Goal: Task Accomplishment & Management: Complete application form

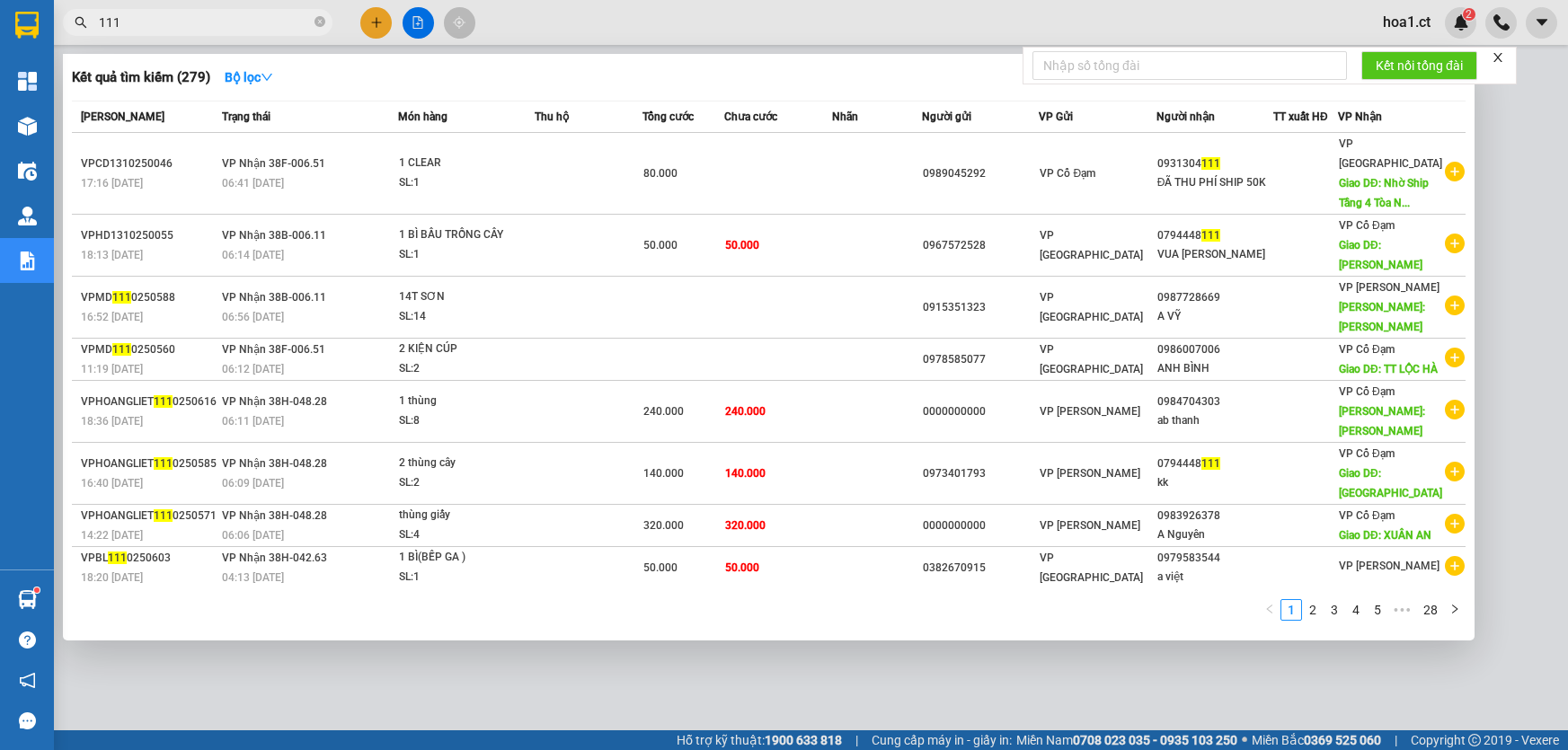
click at [275, 24] on input "111" at bounding box center [204, 22] width 212 height 20
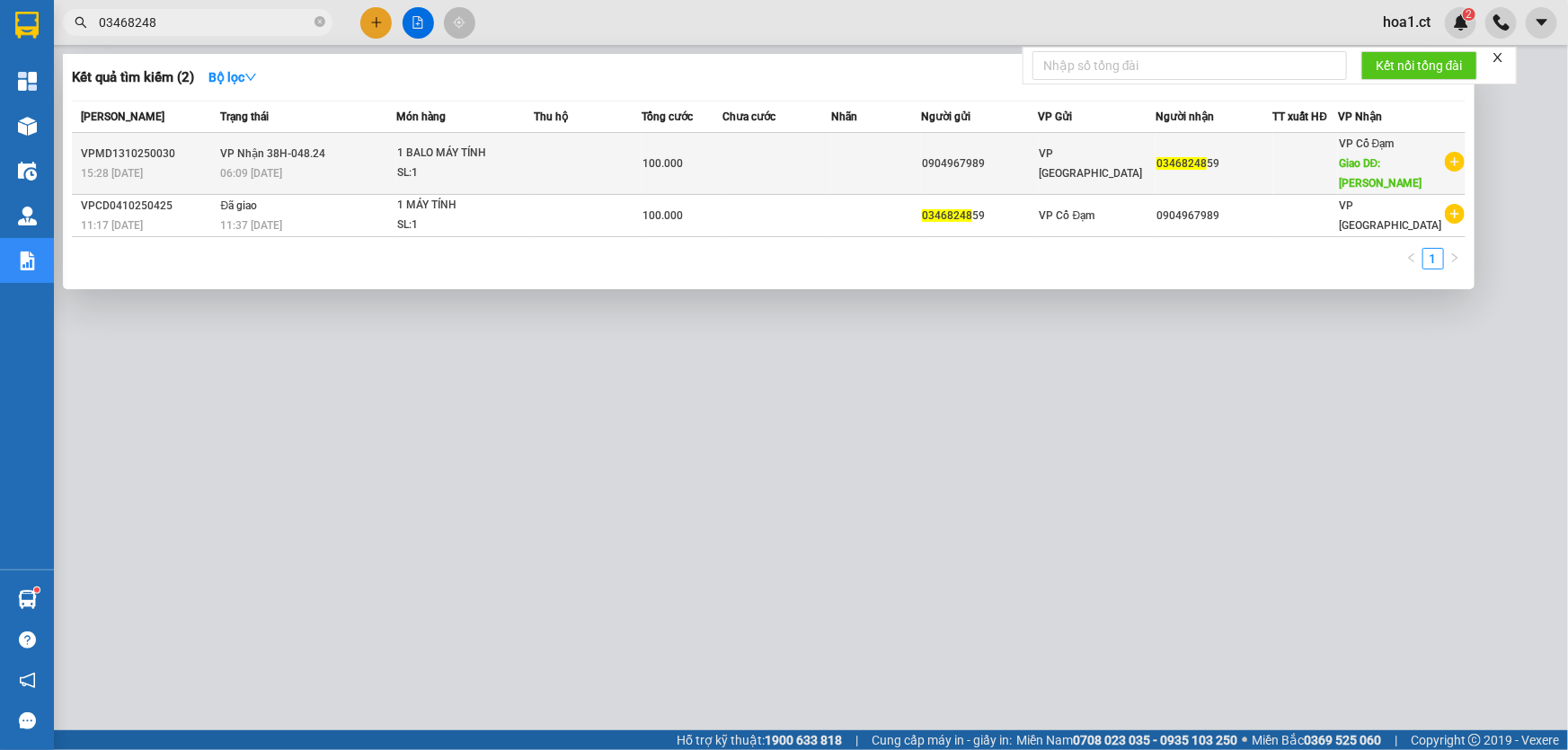
type input "03468248"
click at [341, 158] on td "VP Nhận 38H-048.24 06:09 [DATE]" at bounding box center [307, 163] width 181 height 62
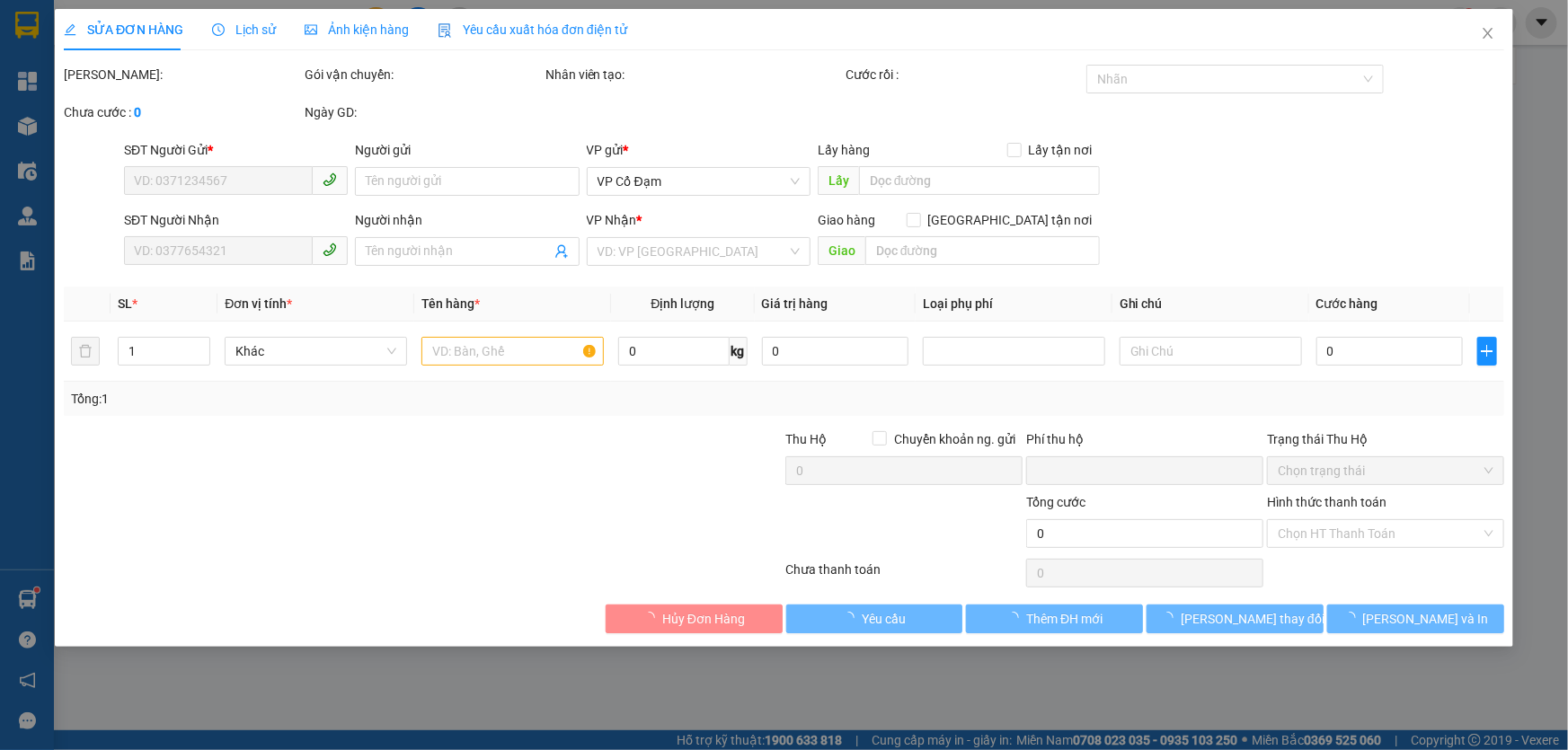
type input "0904967989"
type input "0346824859"
type input "[PERSON_NAME]"
type input "0"
type input "100.000"
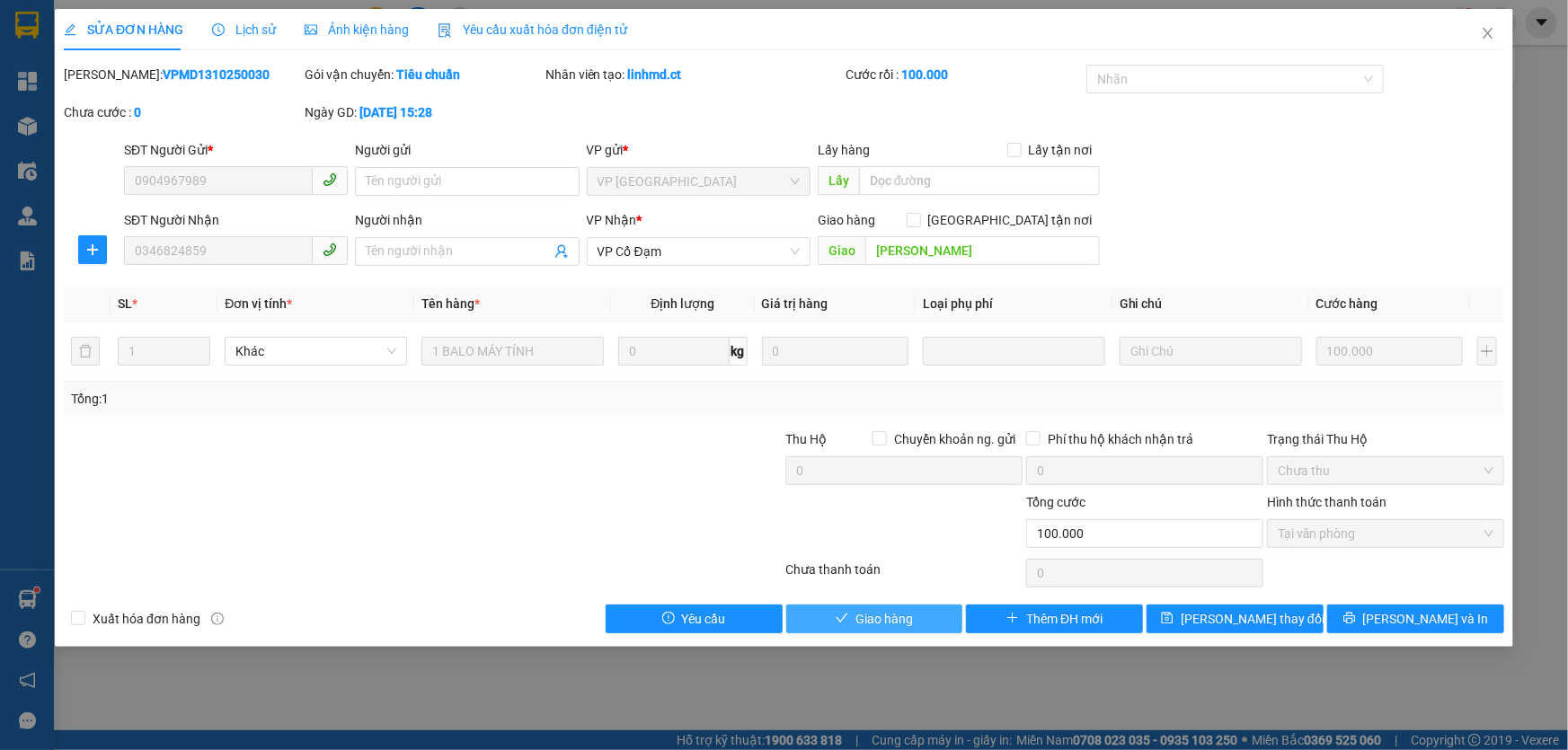
click at [856, 624] on span "Giao hàng" at bounding box center [884, 619] width 57 height 20
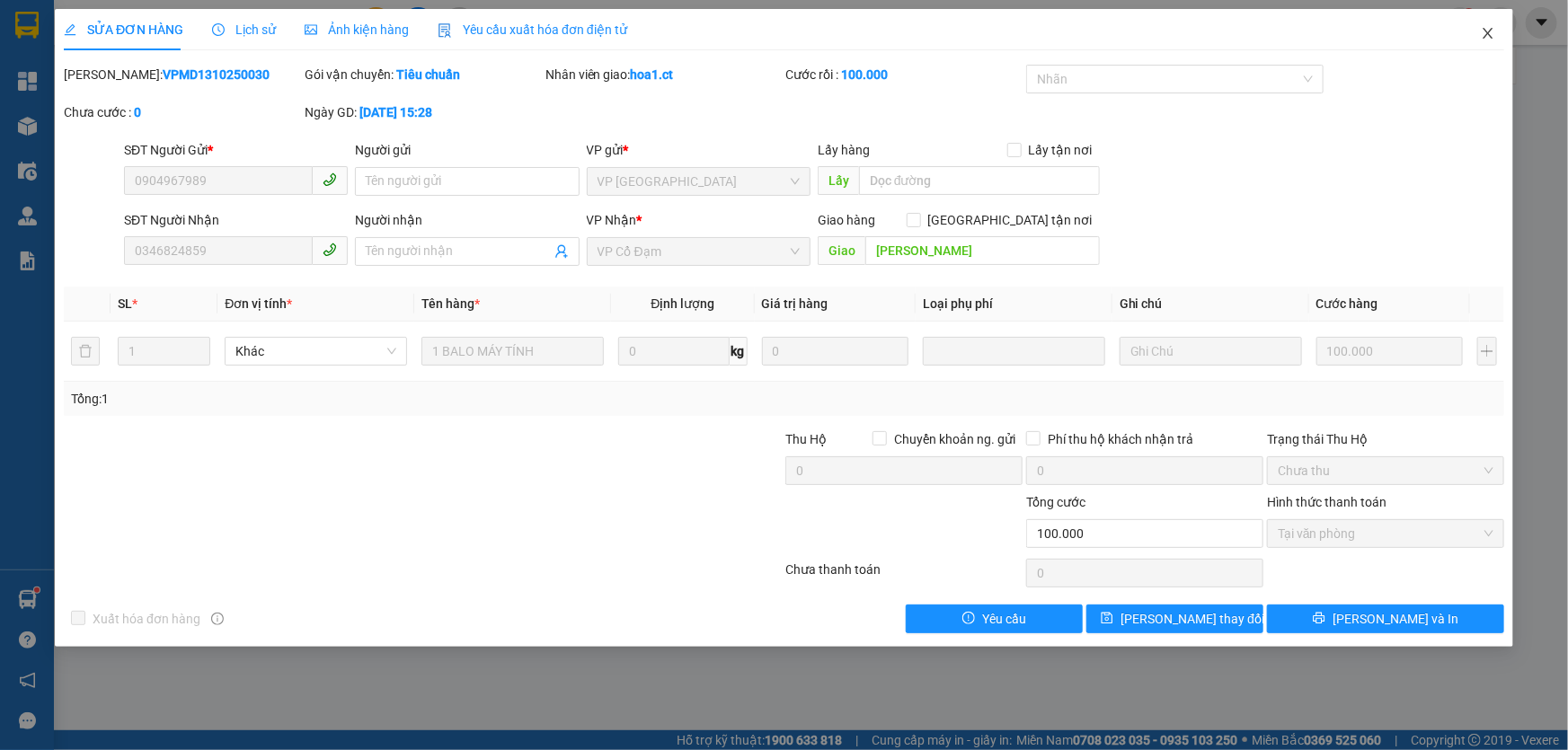
click at [1485, 30] on icon "close" at bounding box center [1488, 32] width 10 height 10
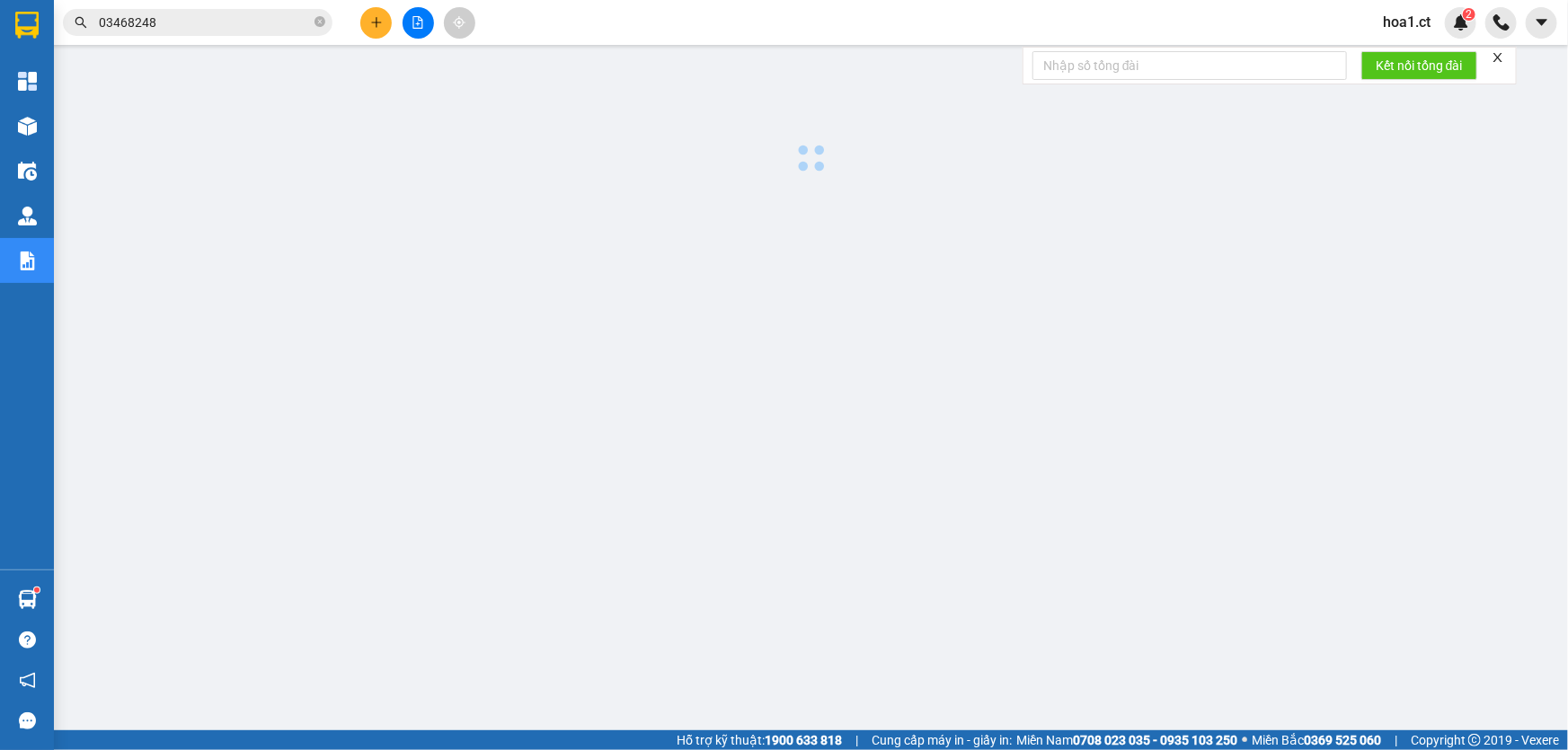
click at [1401, 29] on span "hoa1.ct" at bounding box center [1406, 22] width 76 height 23
click at [1400, 54] on span "Đăng xuất" at bounding box center [1435, 55] width 75 height 20
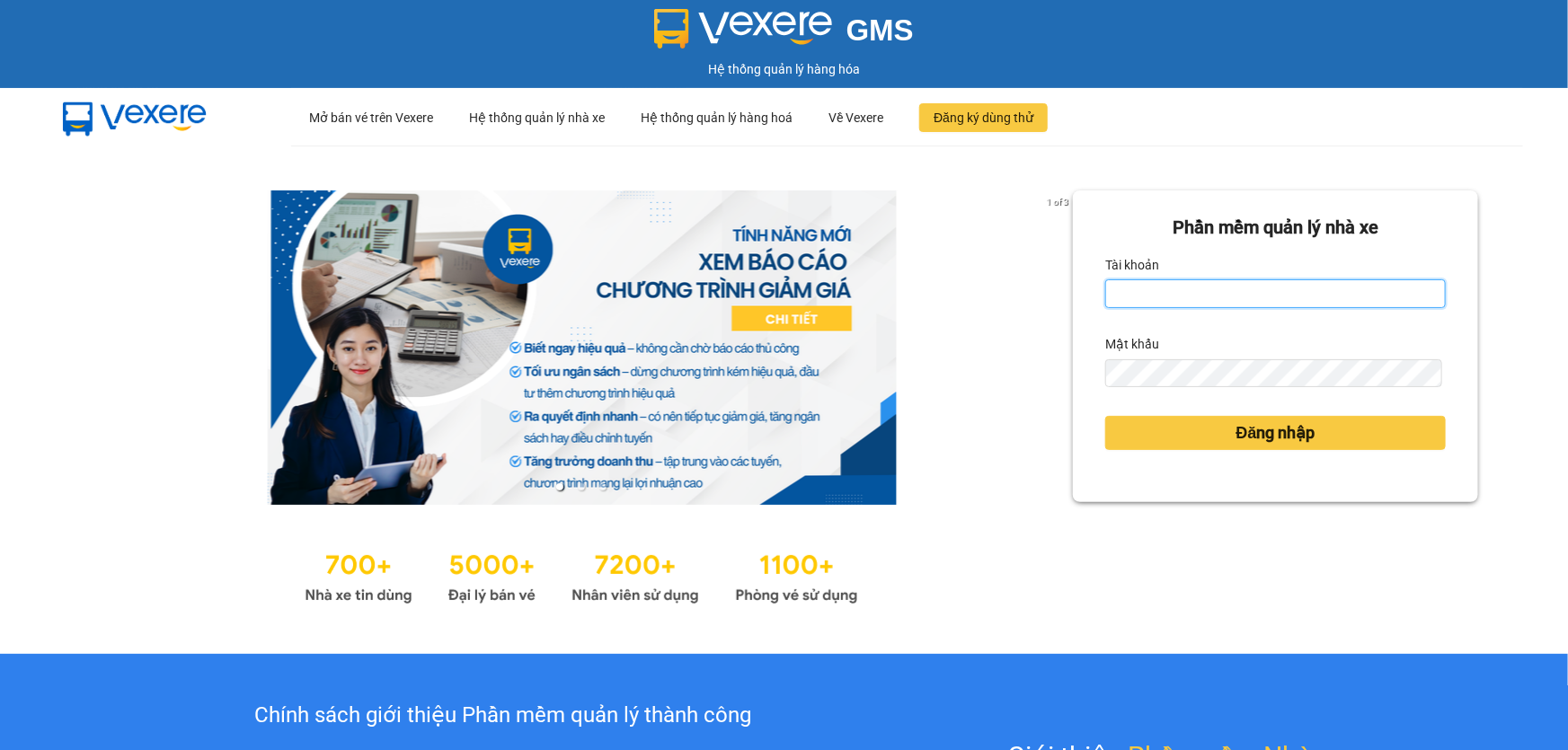
click at [1205, 303] on input "Tài khoản" at bounding box center [1276, 294] width 340 height 29
type input "diepcd.ct"
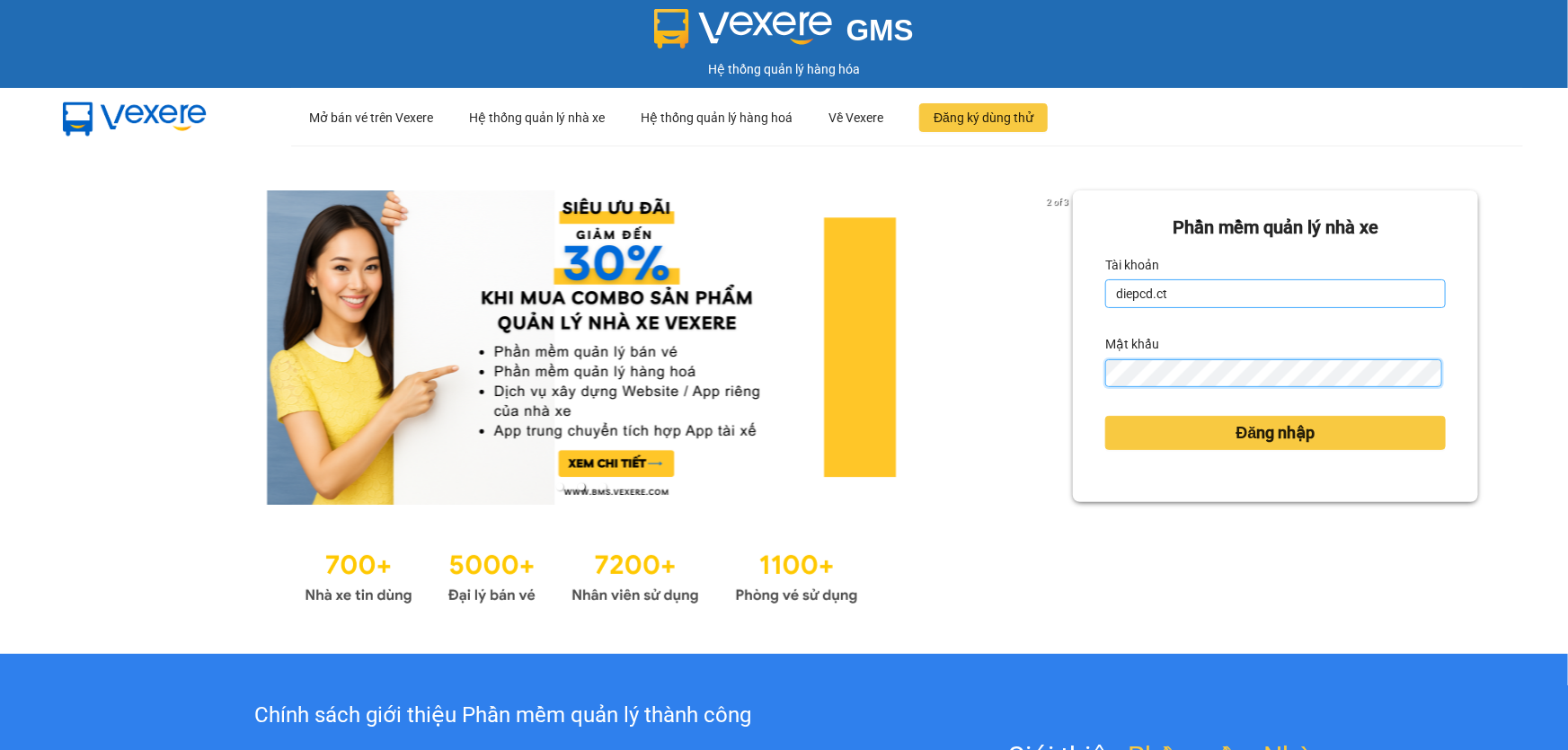
click at [1106, 416] on button "Đăng nhập" at bounding box center [1276, 433] width 340 height 34
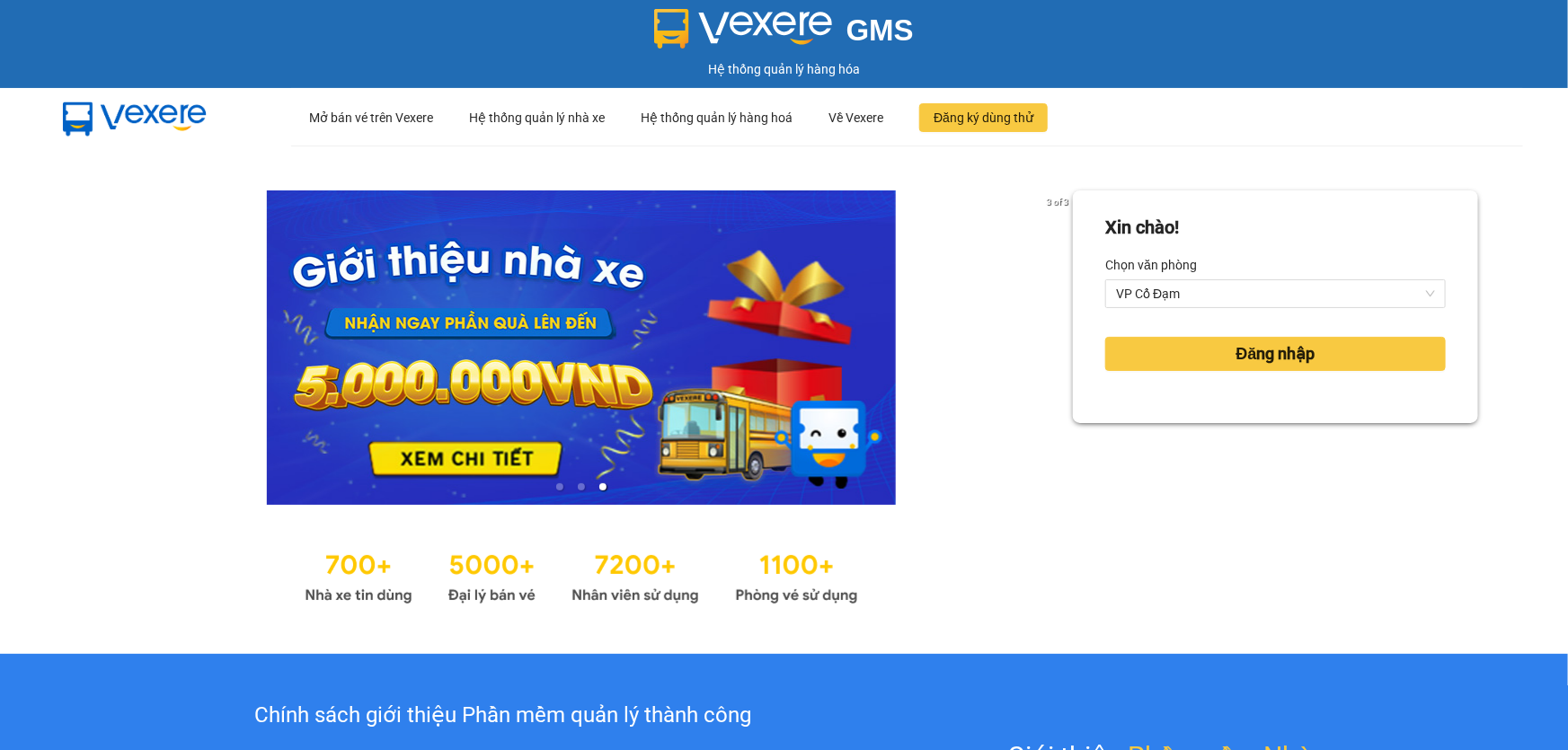
click at [1205, 429] on div "Xin chào! Chọn văn phòng VP Cổ Đạm Đăng nhập" at bounding box center [1276, 399] width 405 height 418
click at [1237, 356] on span "Đăng nhập" at bounding box center [1276, 354] width 79 height 25
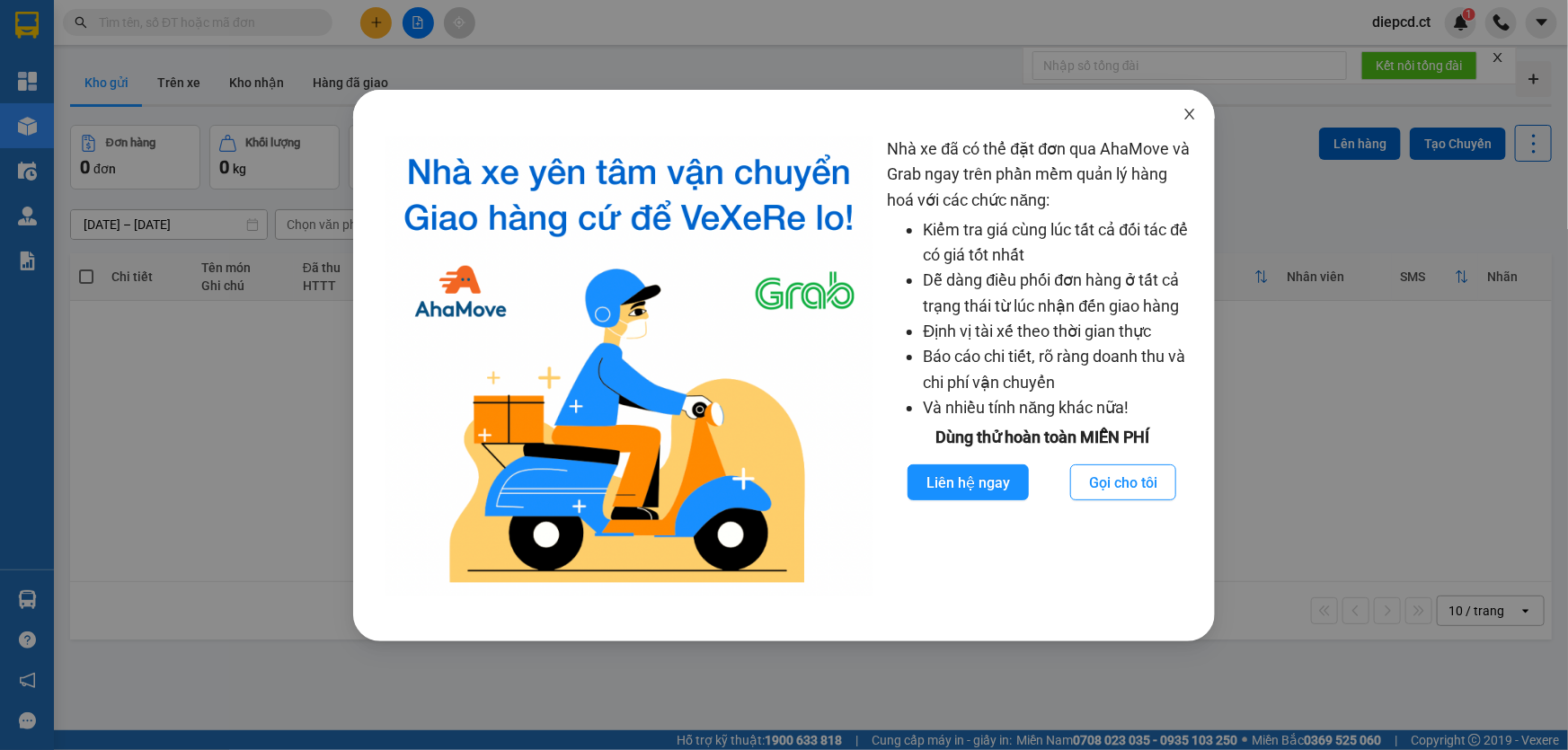
click at [1181, 114] on span "Close" at bounding box center [1190, 115] width 50 height 50
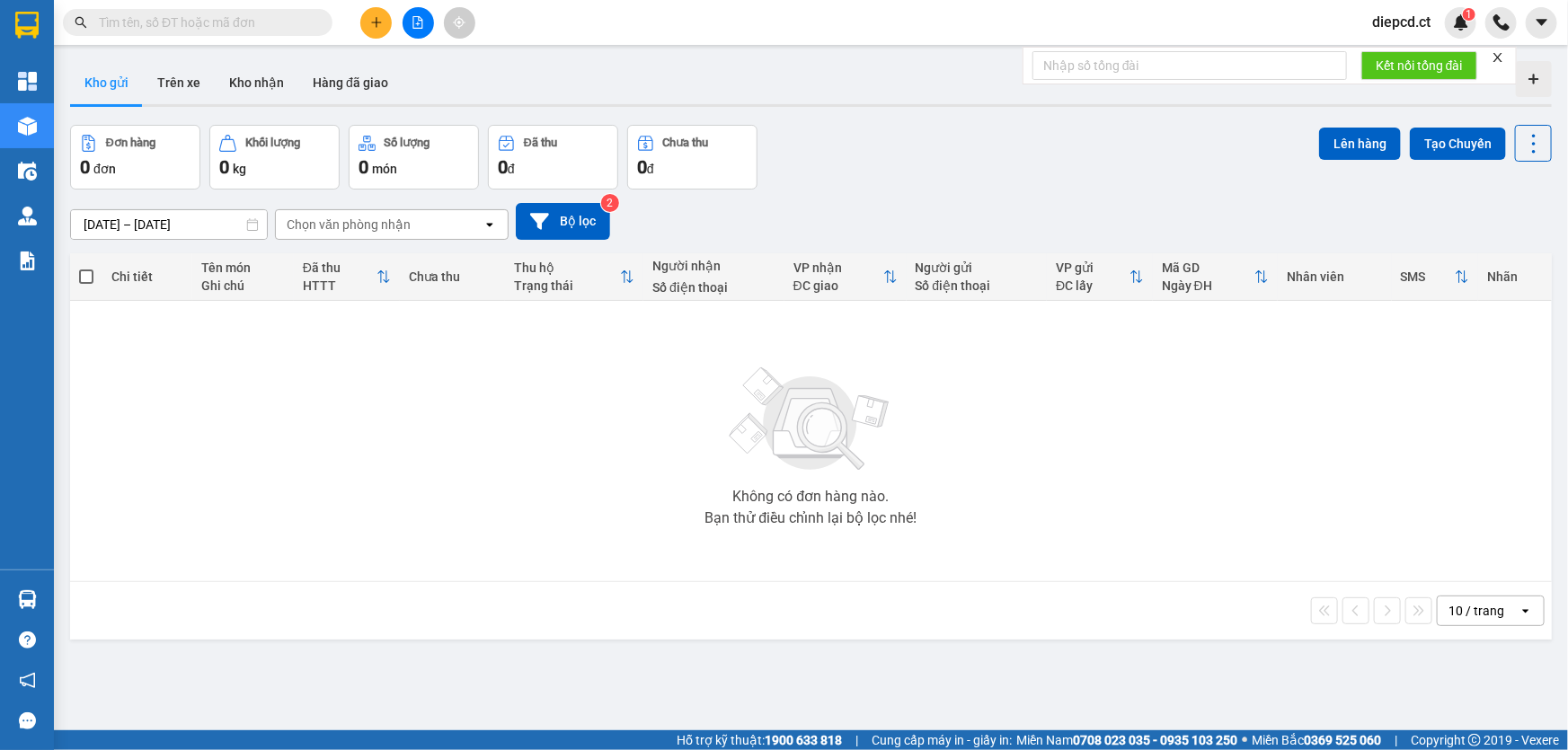
click at [184, 18] on input "text" at bounding box center [204, 22] width 212 height 20
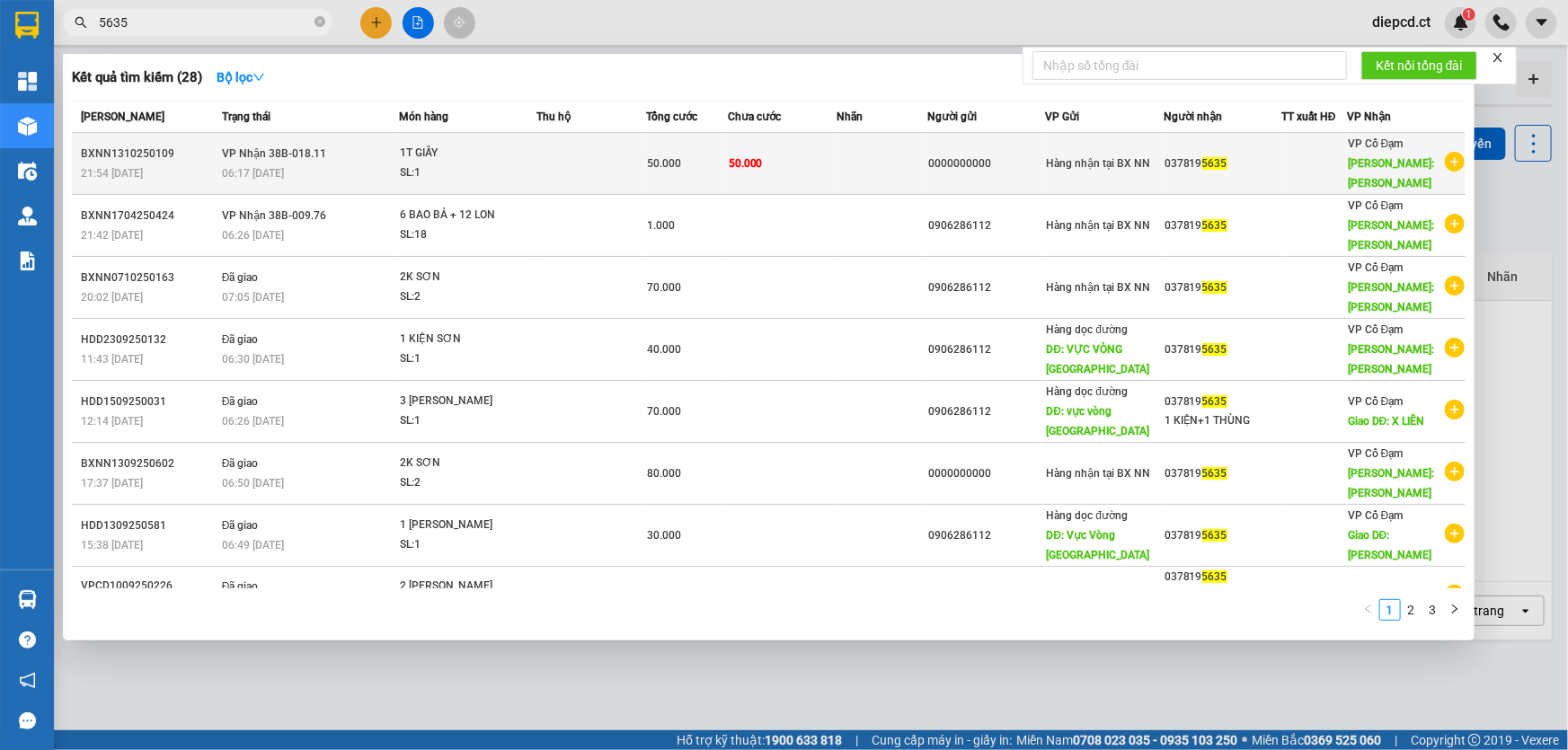
type input "5635"
click at [413, 164] on div "SL: 1" at bounding box center [468, 173] width 135 height 20
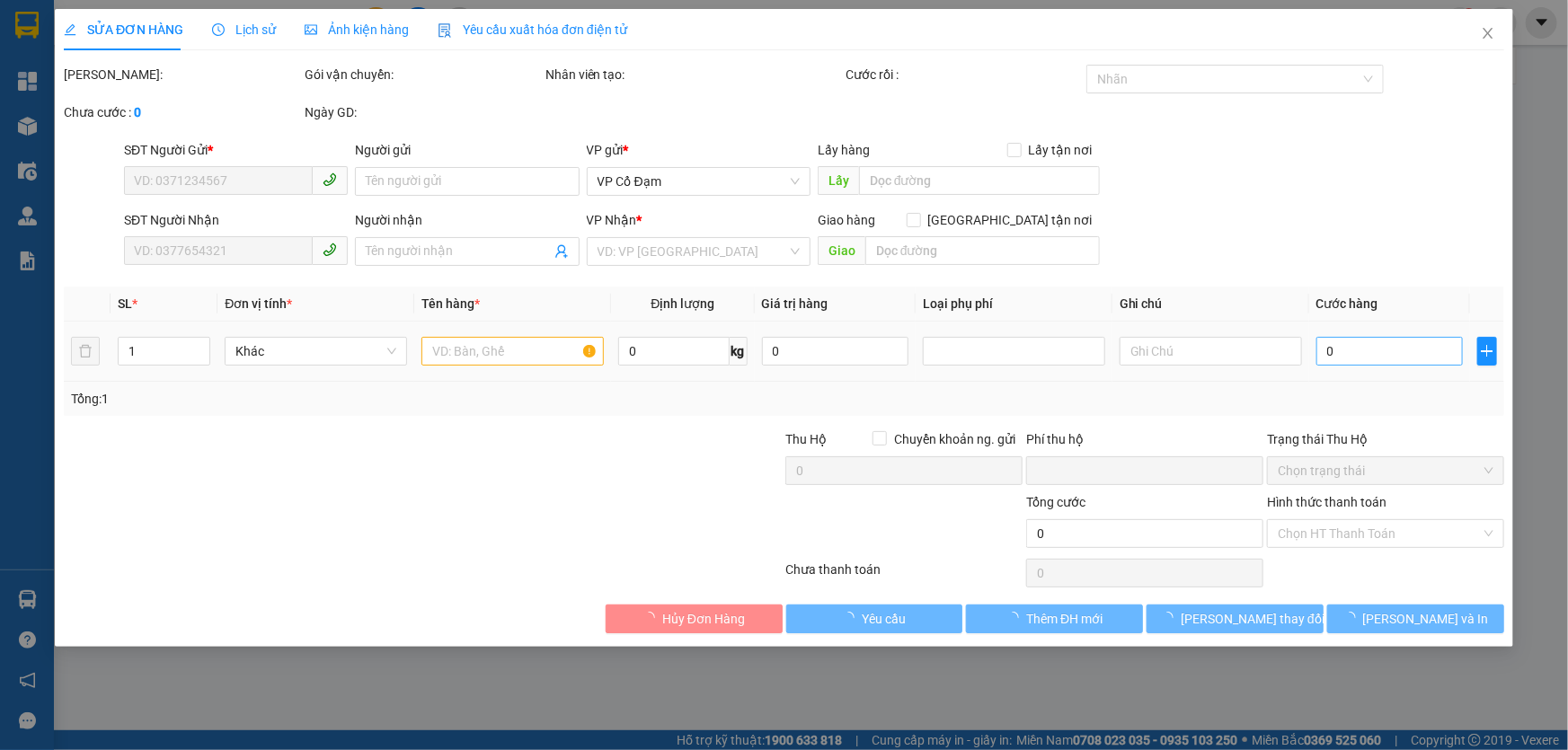
type input "0000000000"
type input "0378195635"
type input "XUÂN LIÊN"
type input "0"
type input "50.000"
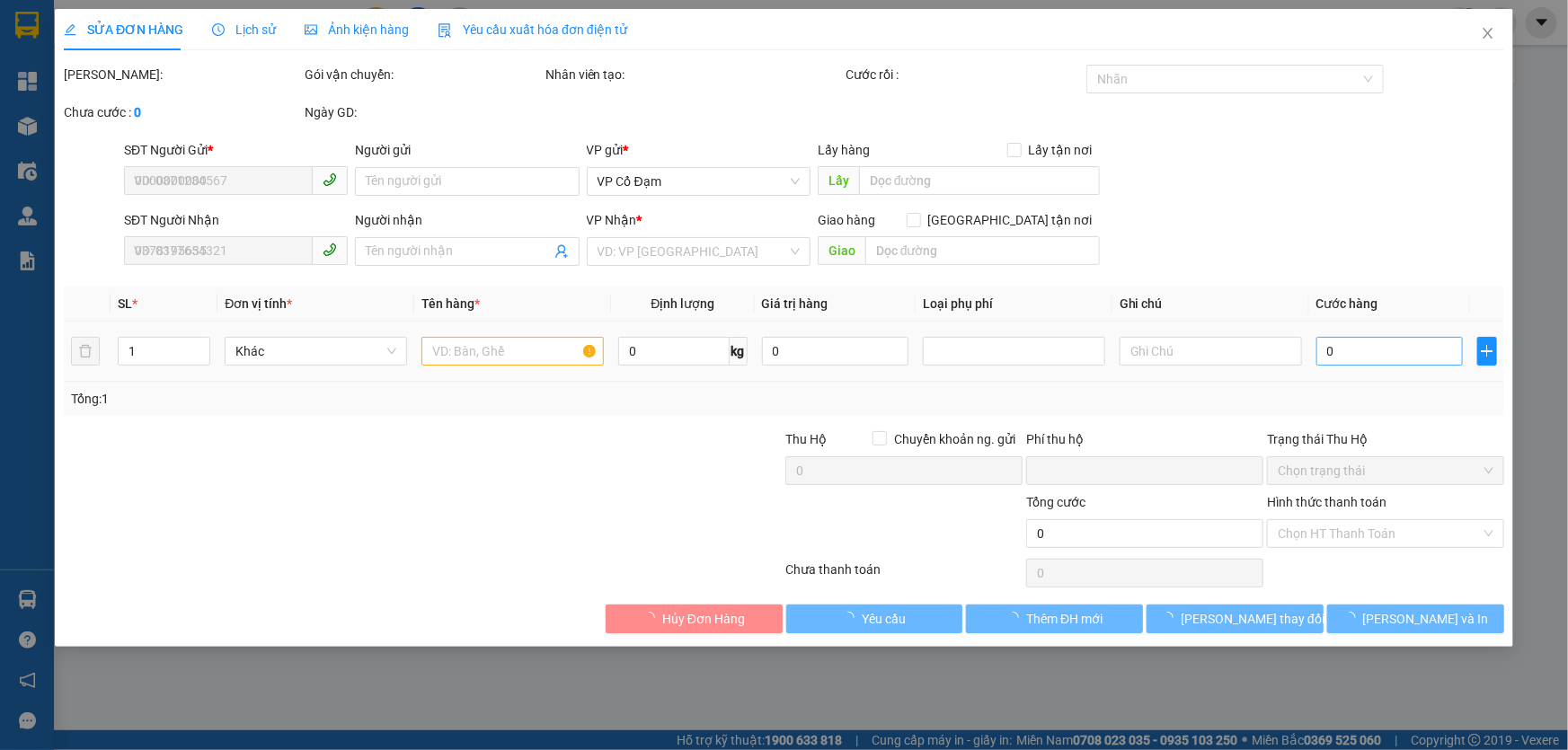
type input "50.000"
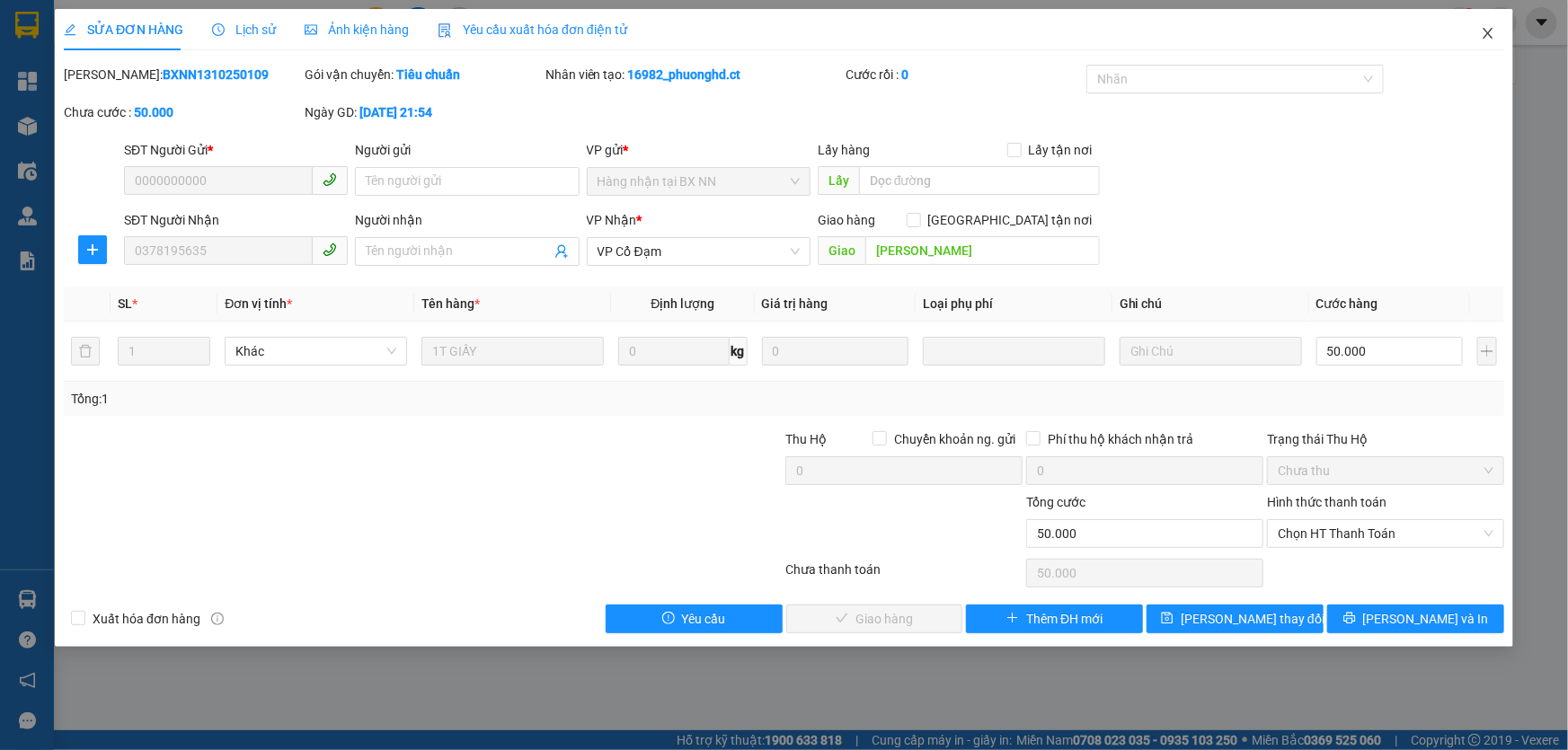
click at [1488, 40] on icon "close" at bounding box center [1488, 32] width 14 height 14
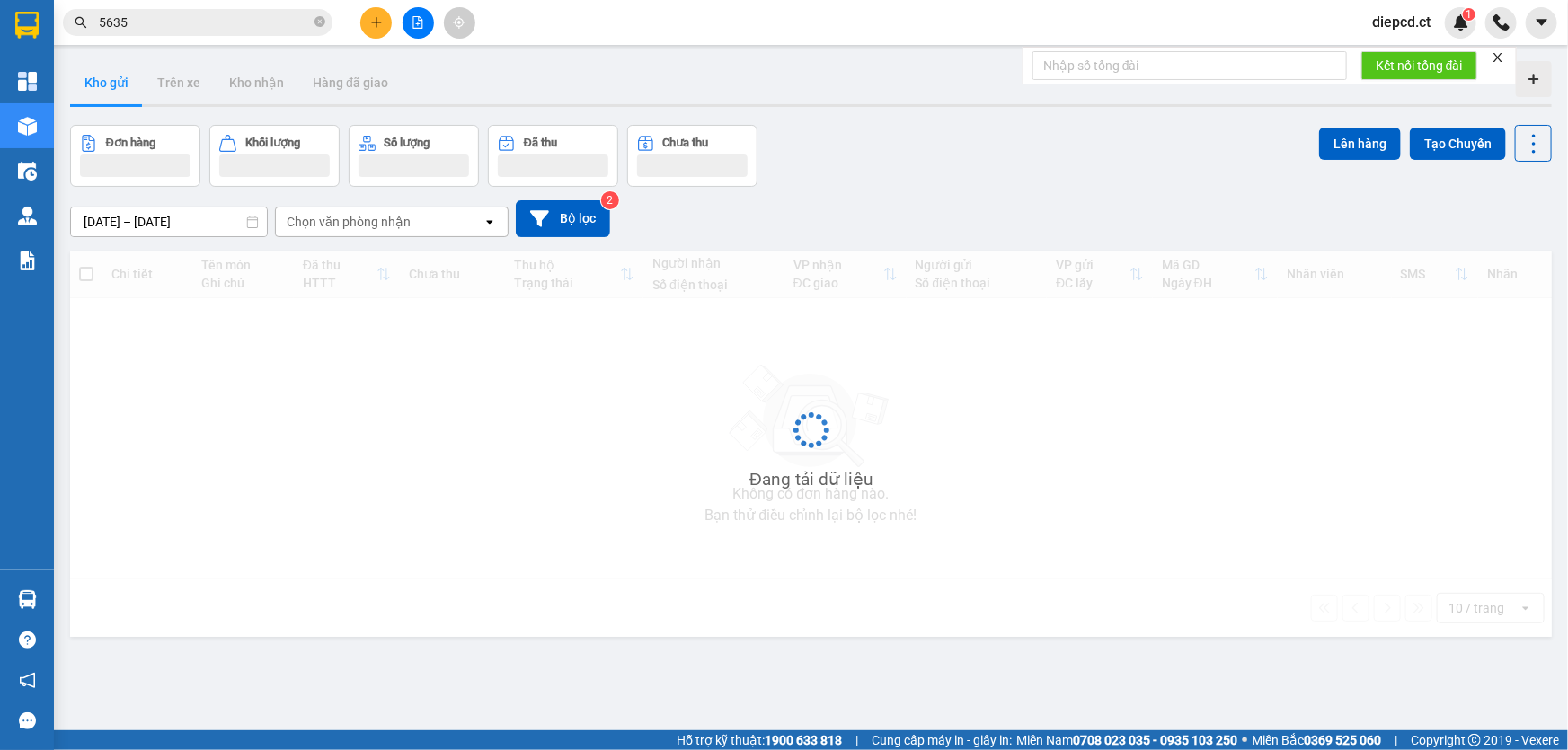
click at [182, 27] on input "5635" at bounding box center [204, 22] width 212 height 20
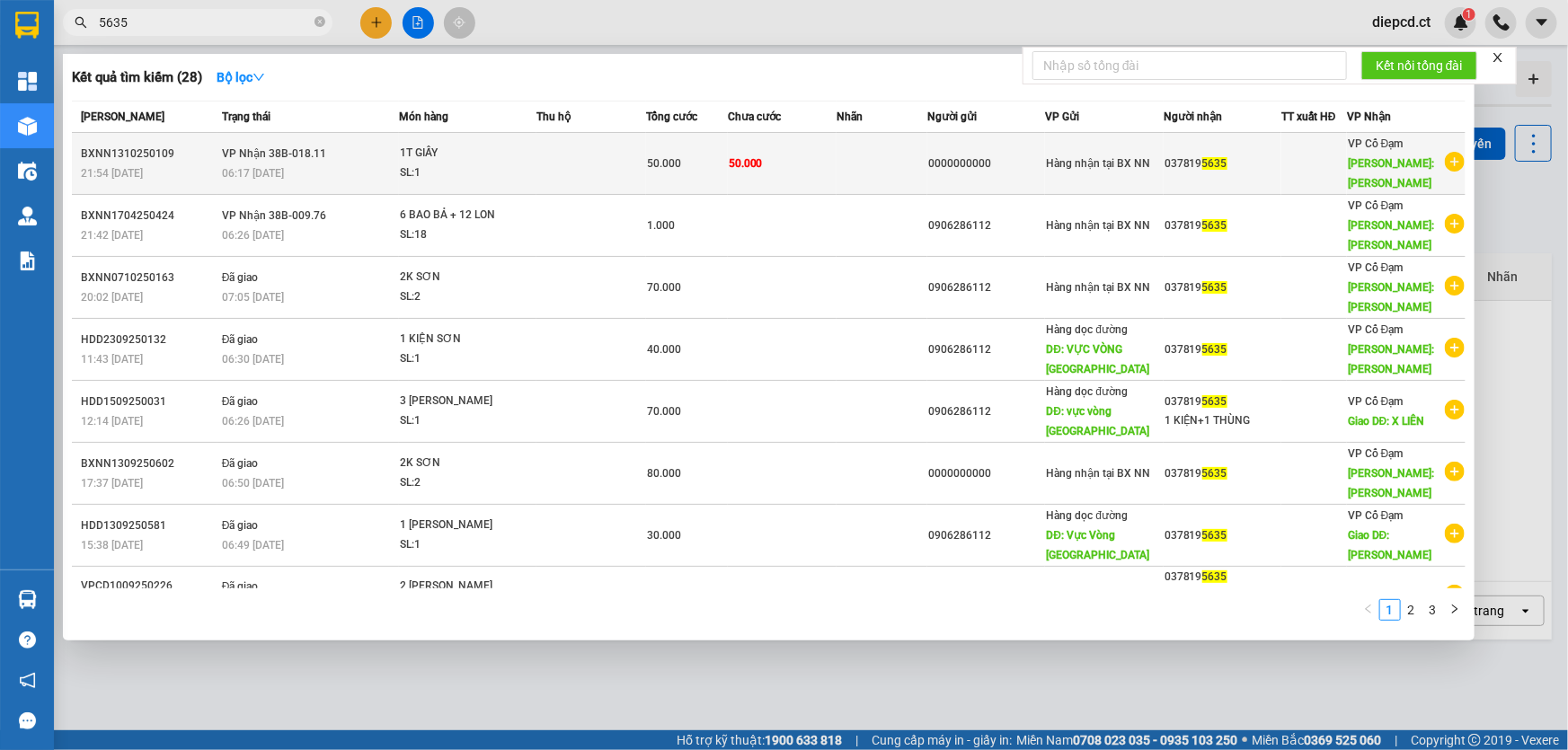
click at [292, 162] on td "VP Nhận 38B-018.11 06:17 - 14/10" at bounding box center [308, 163] width 182 height 62
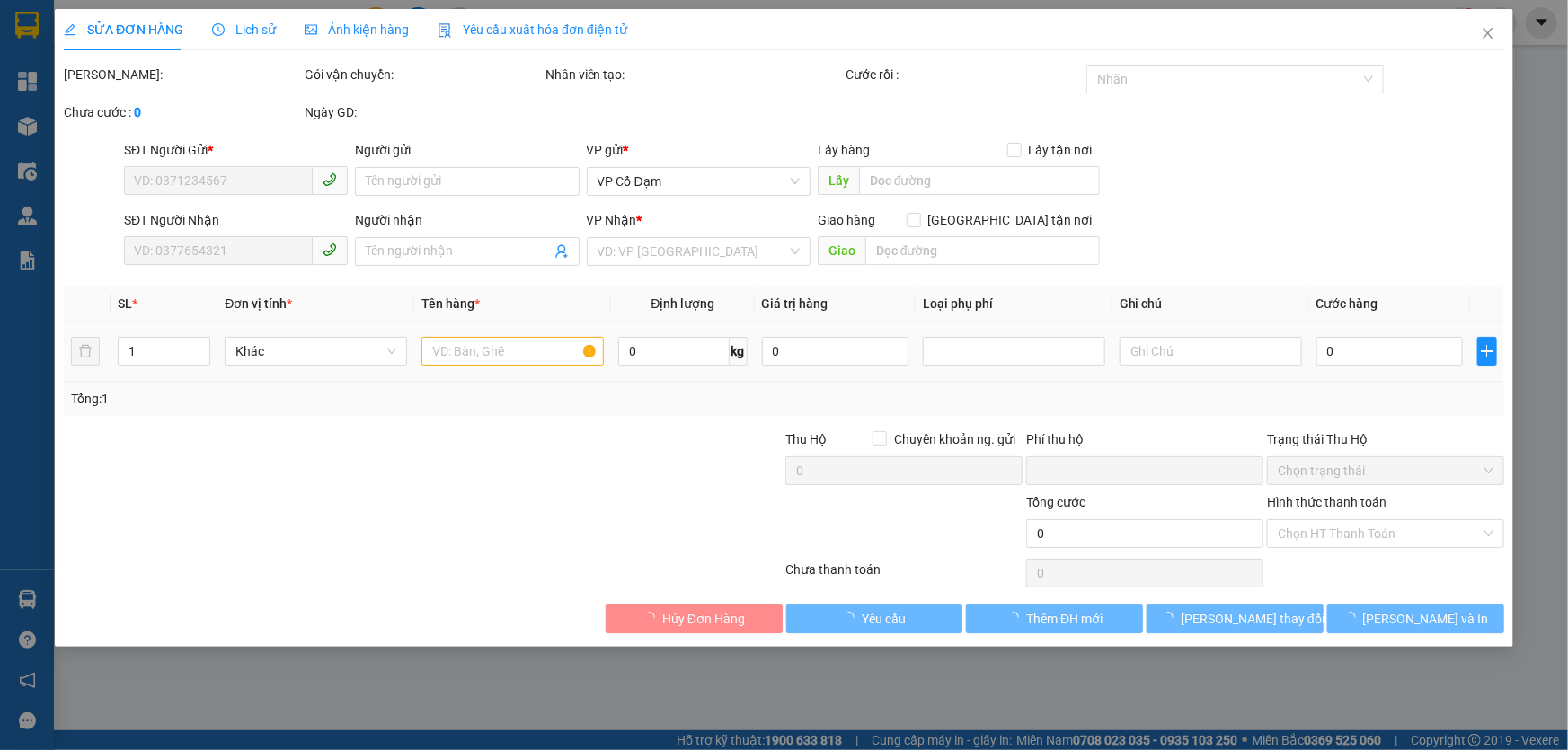
type input "0000000000"
type input "0378195635"
type input "XUÂN LIÊN"
type input "0"
type input "50.000"
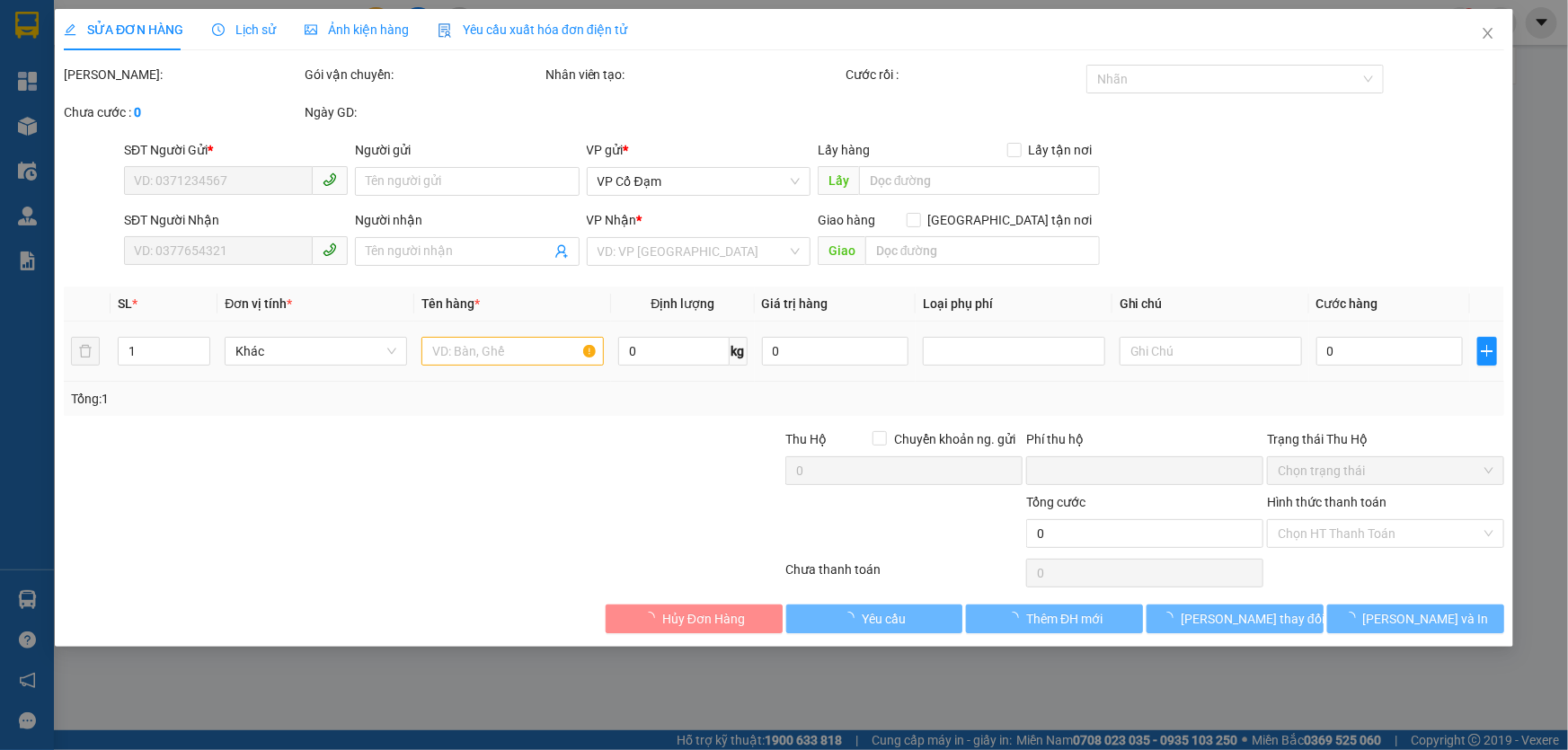
type input "50.000"
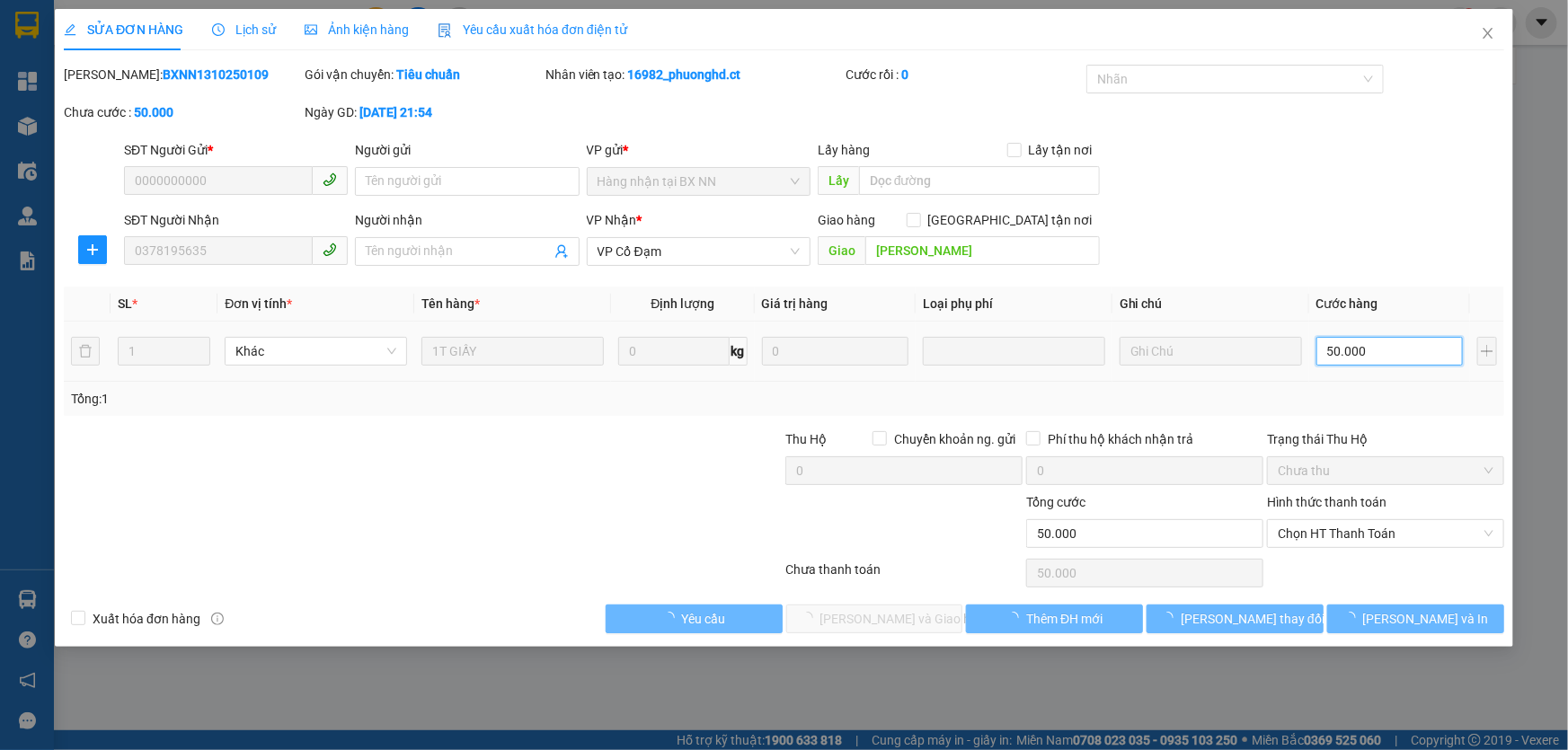
click at [1361, 353] on input "50.000" at bounding box center [1390, 351] width 146 height 29
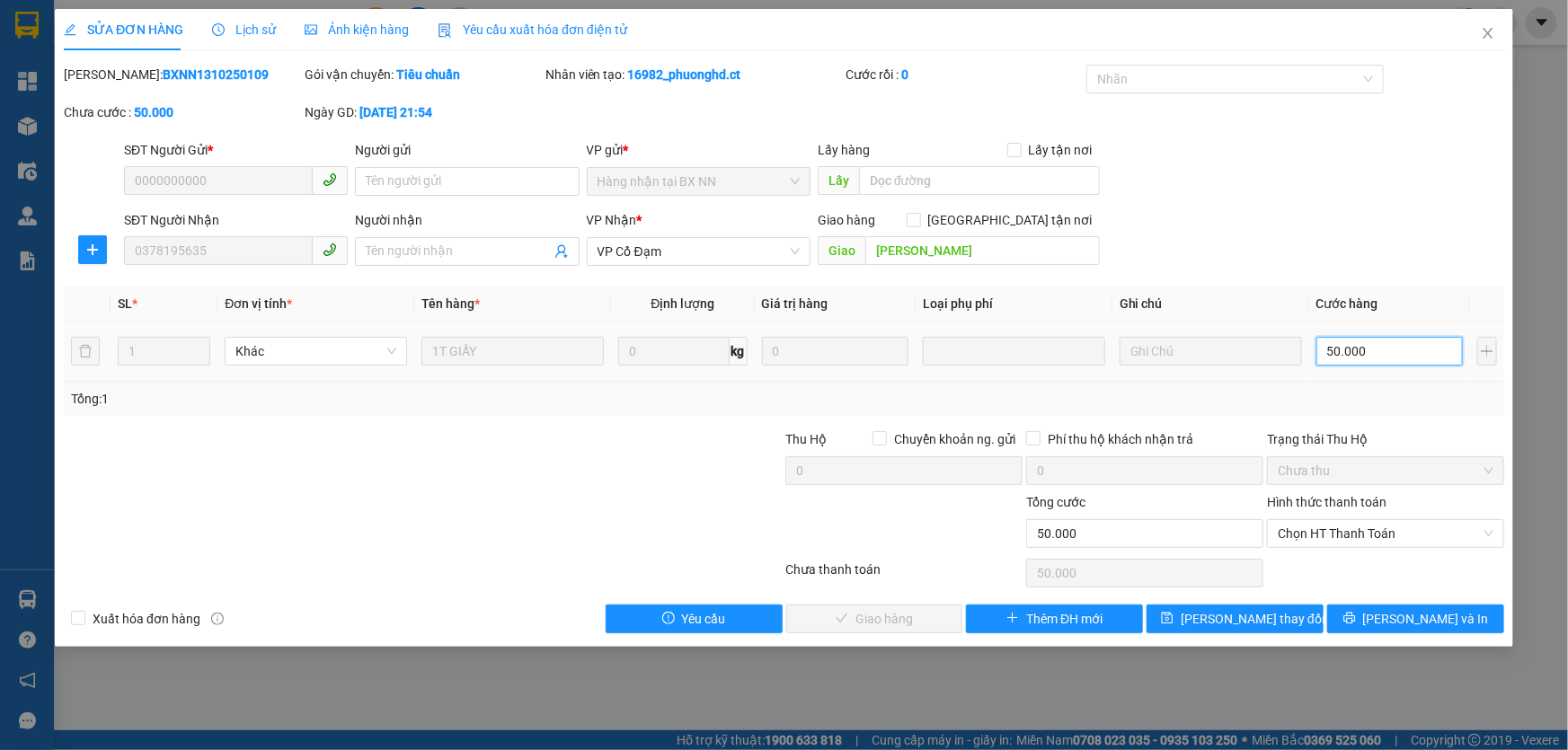
type input "4"
type input "40"
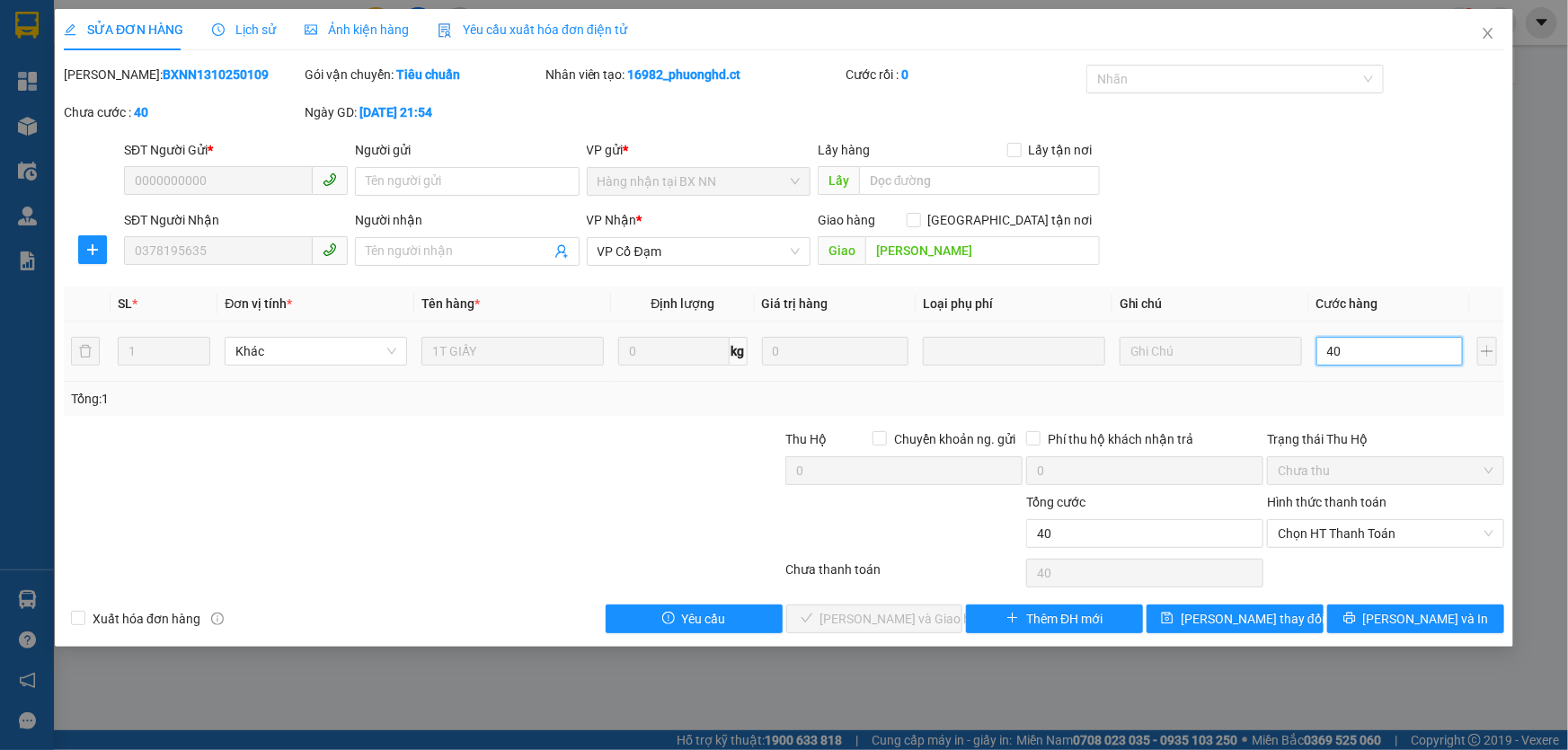
type input "40"
type input "40.000"
click at [1372, 375] on td "40.000" at bounding box center [1389, 351] width 161 height 60
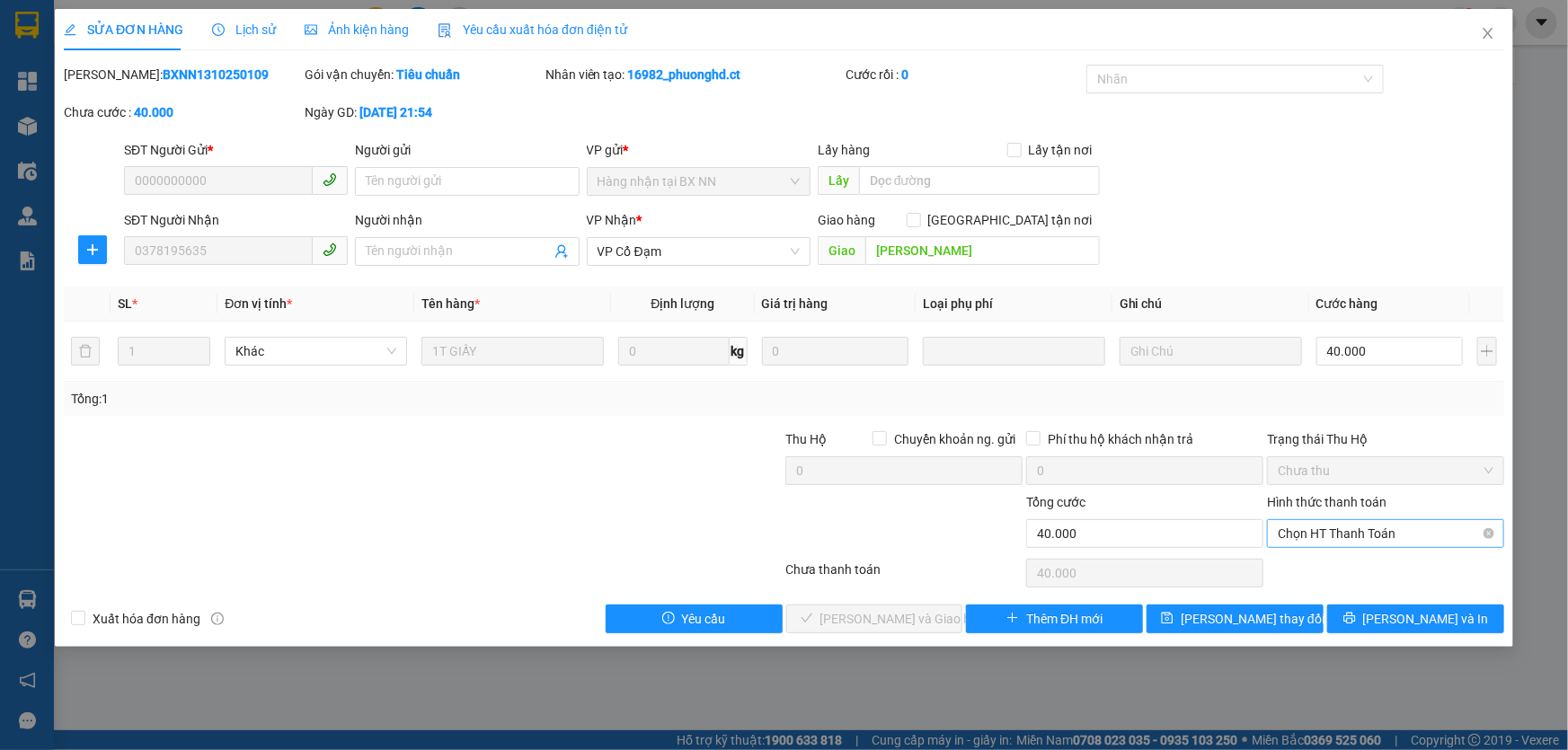
click at [1352, 532] on span "Chọn HT Thanh Toán" at bounding box center [1385, 533] width 216 height 27
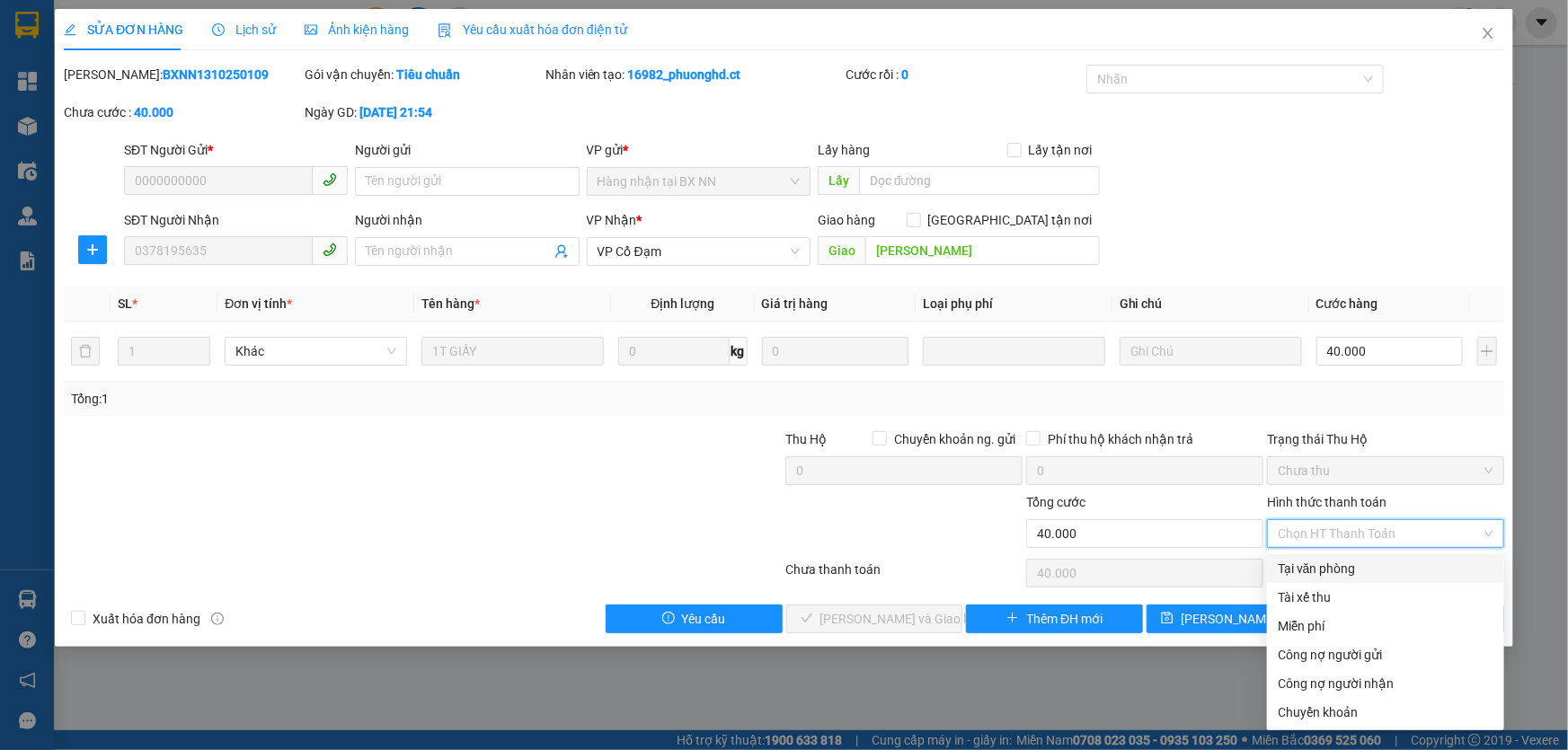
click at [1306, 564] on div "Tại văn phòng" at bounding box center [1385, 568] width 216 height 20
type input "0"
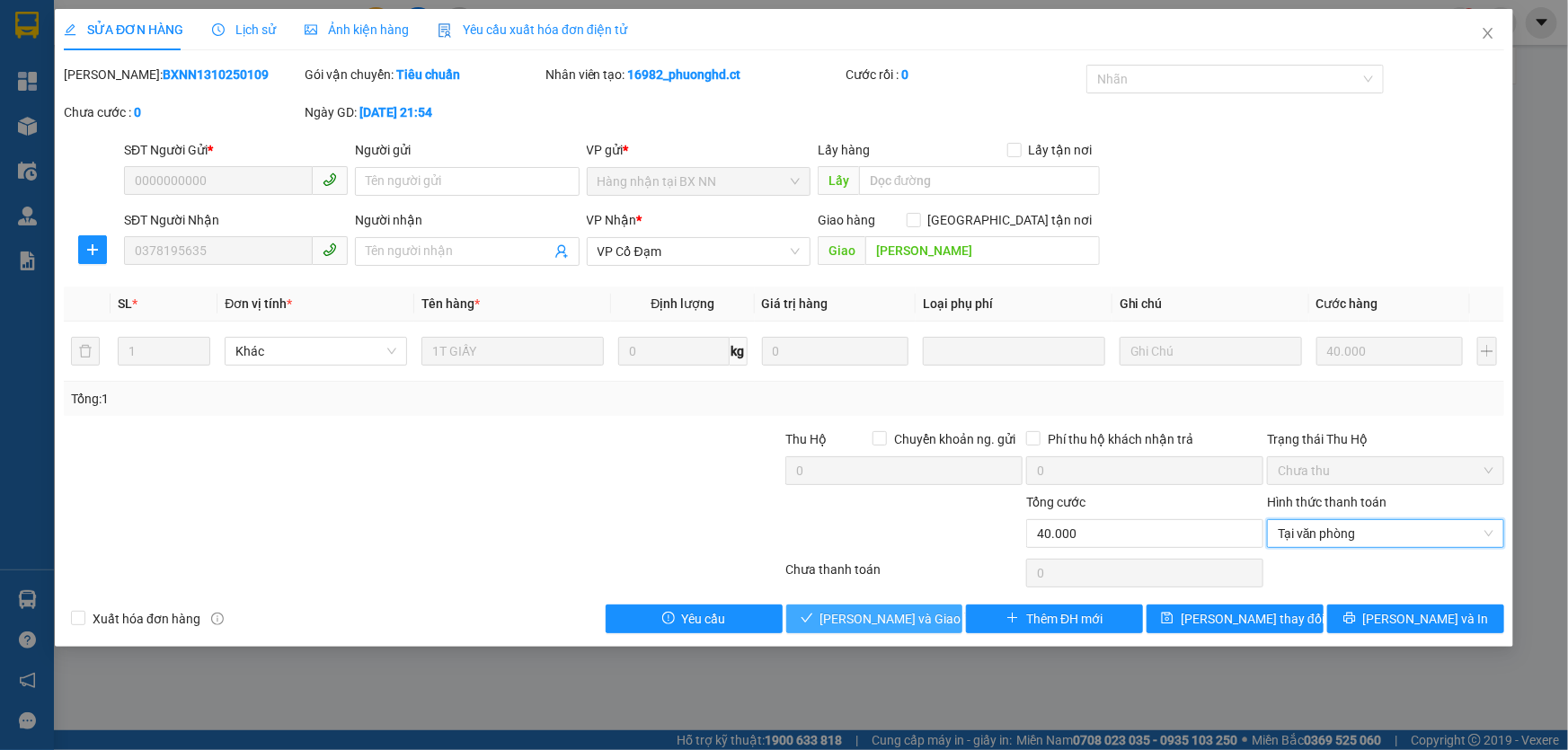
click at [903, 622] on span "[PERSON_NAME] và Giao hàng" at bounding box center [906, 619] width 172 height 20
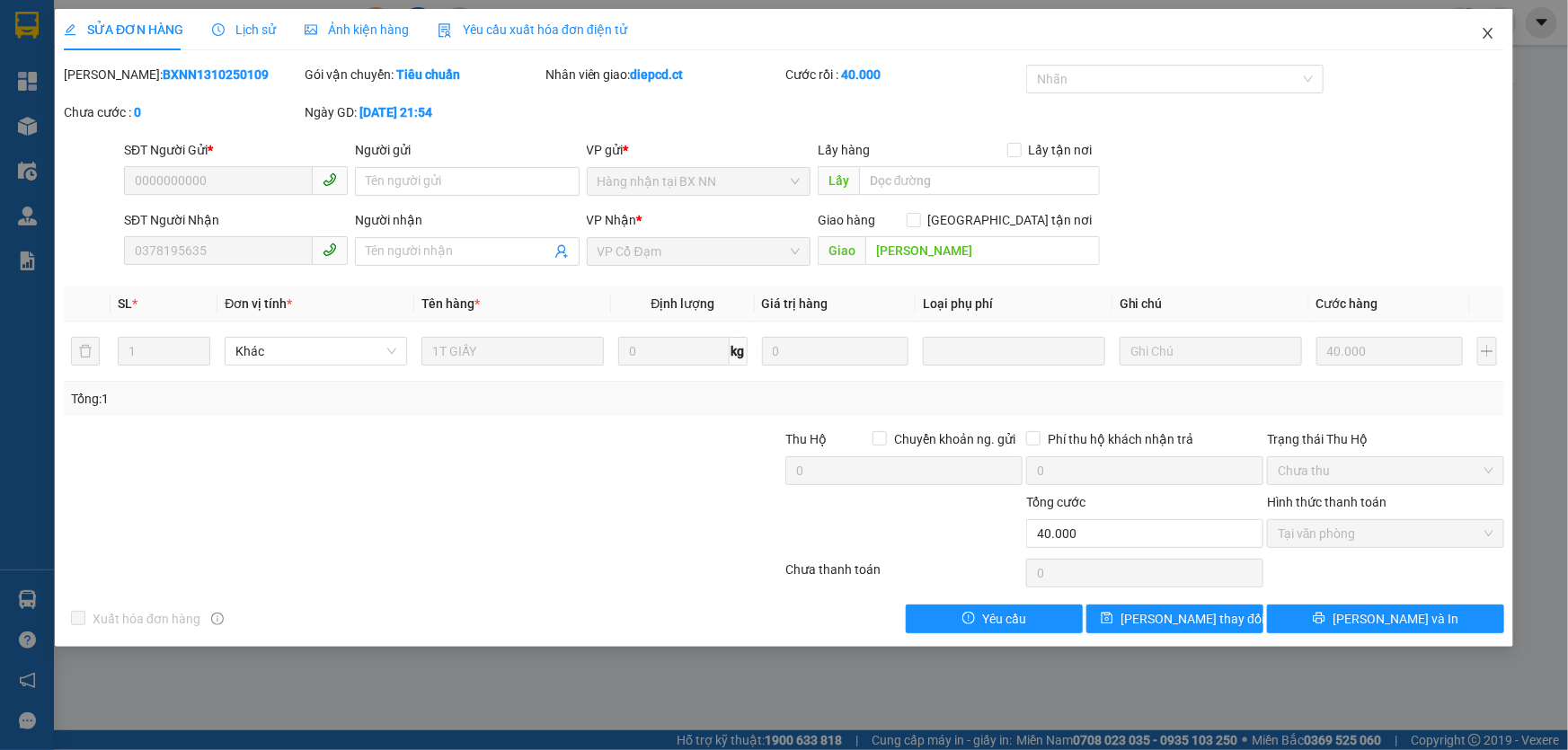
click at [1492, 33] on icon "close" at bounding box center [1488, 32] width 14 height 14
